Goal: Task Accomplishment & Management: Manage account settings

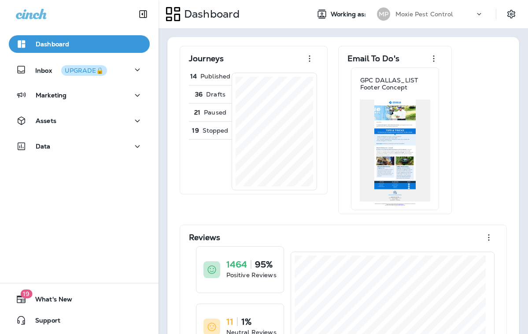
click at [431, 15] on p "Moxie Pest Control" at bounding box center [425, 14] width 58 height 7
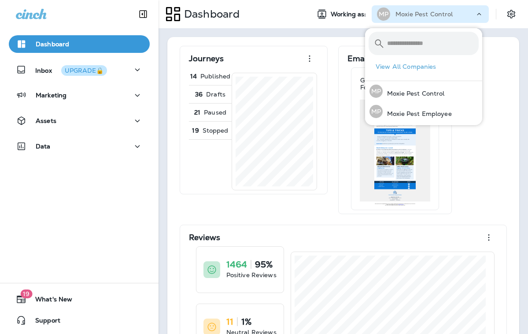
click at [431, 15] on p "Moxie Pest Control" at bounding box center [425, 14] width 58 height 7
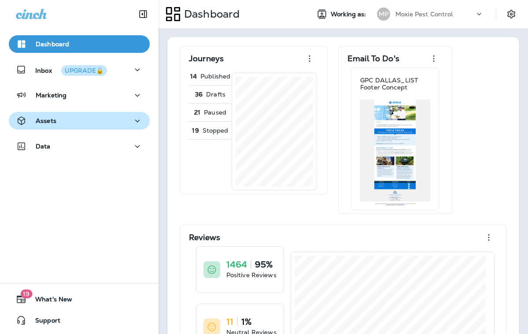
click at [132, 121] on icon "button" at bounding box center [137, 120] width 11 height 11
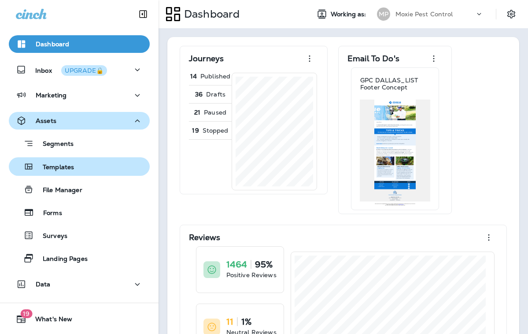
click at [76, 169] on div "Templates" at bounding box center [79, 166] width 134 height 13
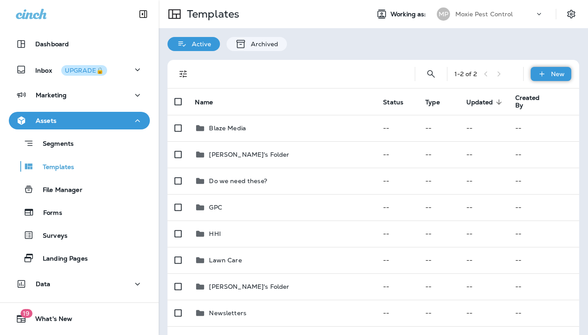
click at [551, 74] on p "New" at bounding box center [558, 73] width 14 height 7
click at [545, 122] on li "New Folder" at bounding box center [544, 117] width 74 height 21
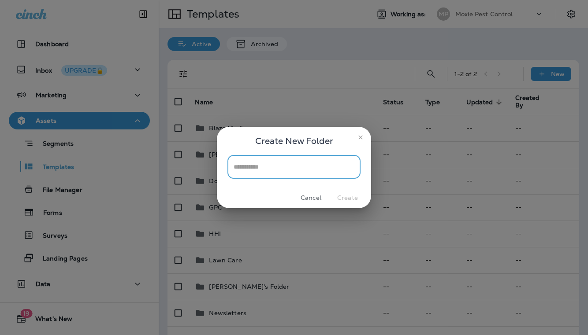
click at [467, 46] on div "Create New Folder ​ Cancel Create" at bounding box center [294, 167] width 588 height 335
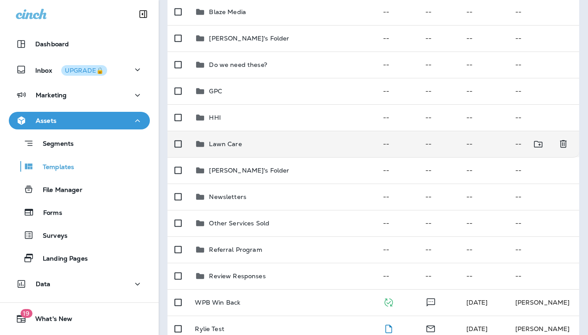
scroll to position [132, 0]
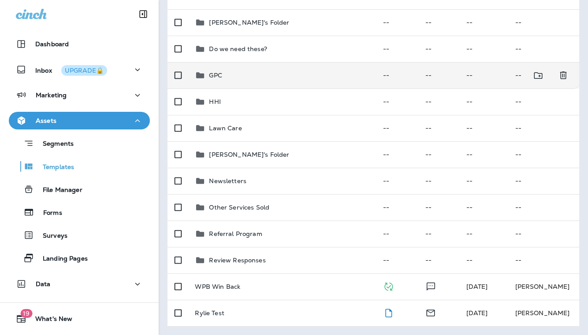
click at [209, 74] on p "GPC" at bounding box center [215, 75] width 13 height 7
